Goal: Obtain resource: Obtain resource

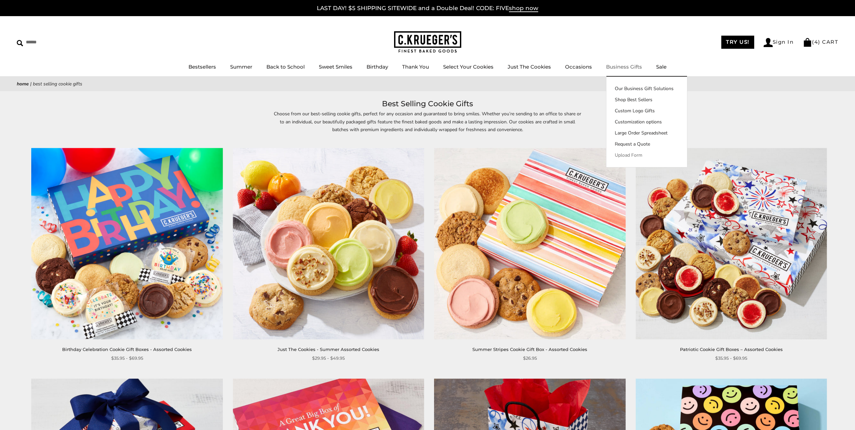
click at [632, 155] on link "Upload Form" at bounding box center [646, 154] width 81 height 7
click at [623, 142] on link "Request a Quote" at bounding box center [646, 143] width 81 height 7
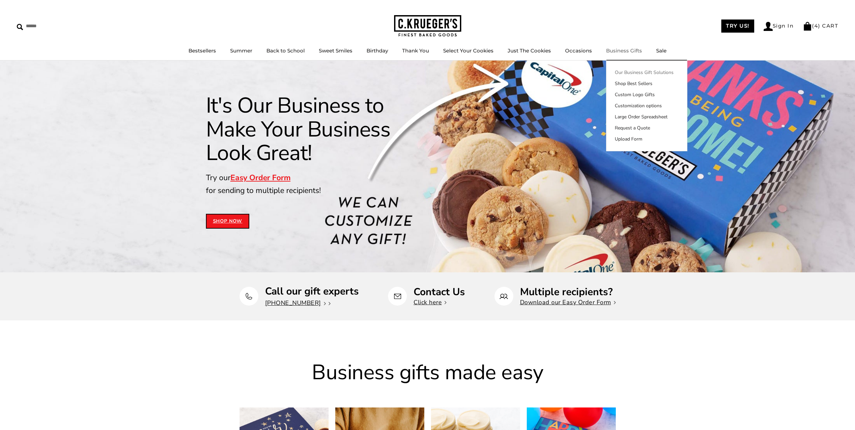
click at [628, 73] on link "Our Business Gift Solutions" at bounding box center [646, 72] width 81 height 7
click at [625, 84] on link "Shop Best Sellers" at bounding box center [646, 83] width 81 height 7
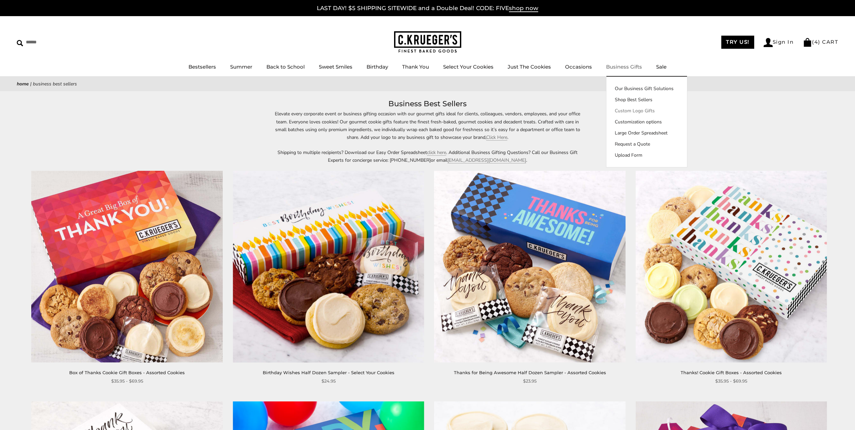
click at [634, 110] on link "Custom Logo Gifts" at bounding box center [646, 110] width 81 height 7
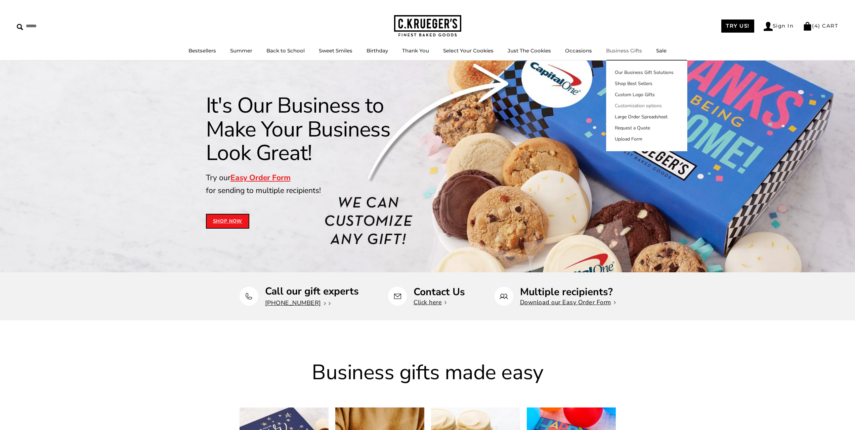
click at [622, 108] on link "Customization options" at bounding box center [646, 105] width 81 height 7
click at [635, 115] on link "Large Order Spreadsheet" at bounding box center [646, 116] width 81 height 7
